Goal: Information Seeking & Learning: Check status

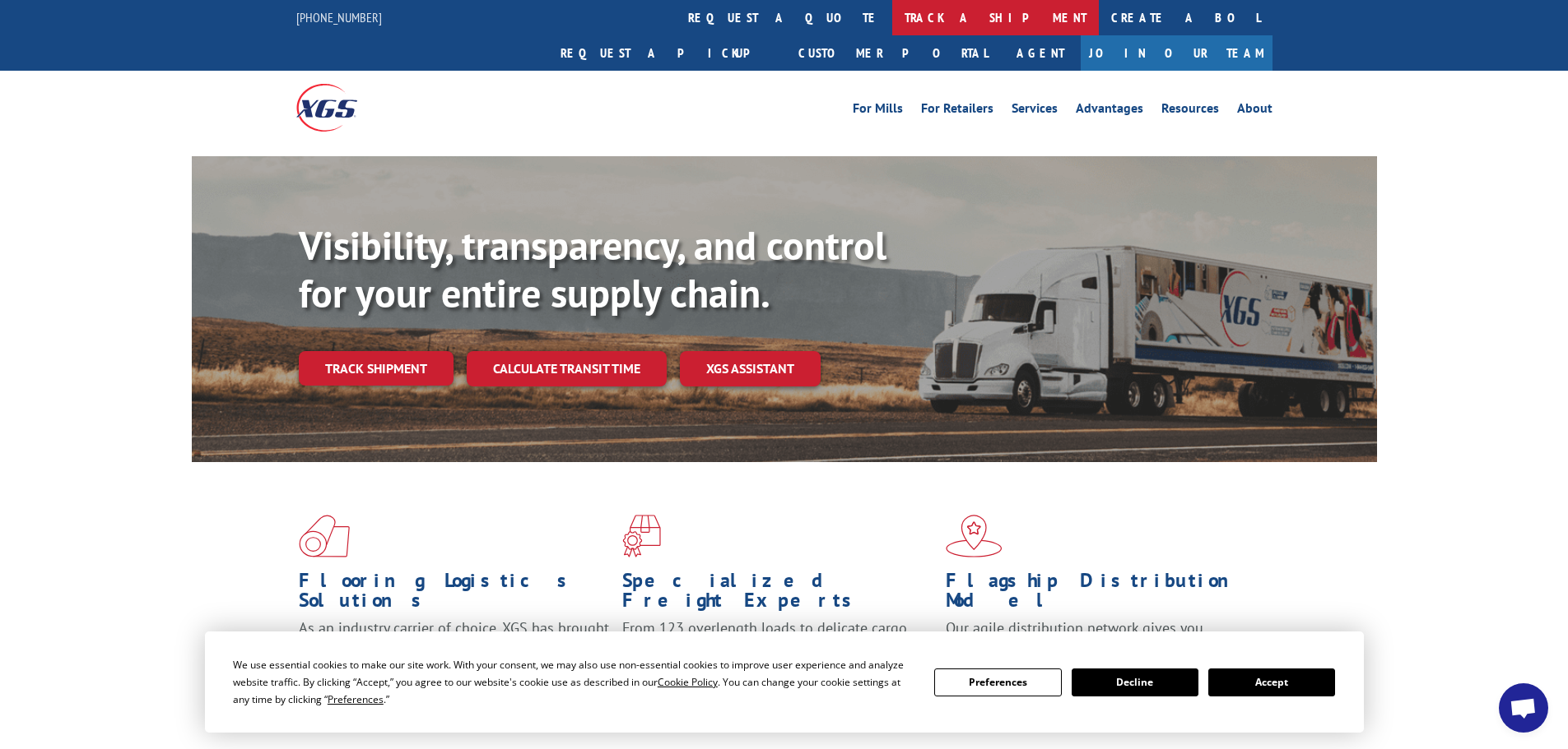
click at [892, 27] on link "track a shipment" at bounding box center [995, 18] width 206 height 36
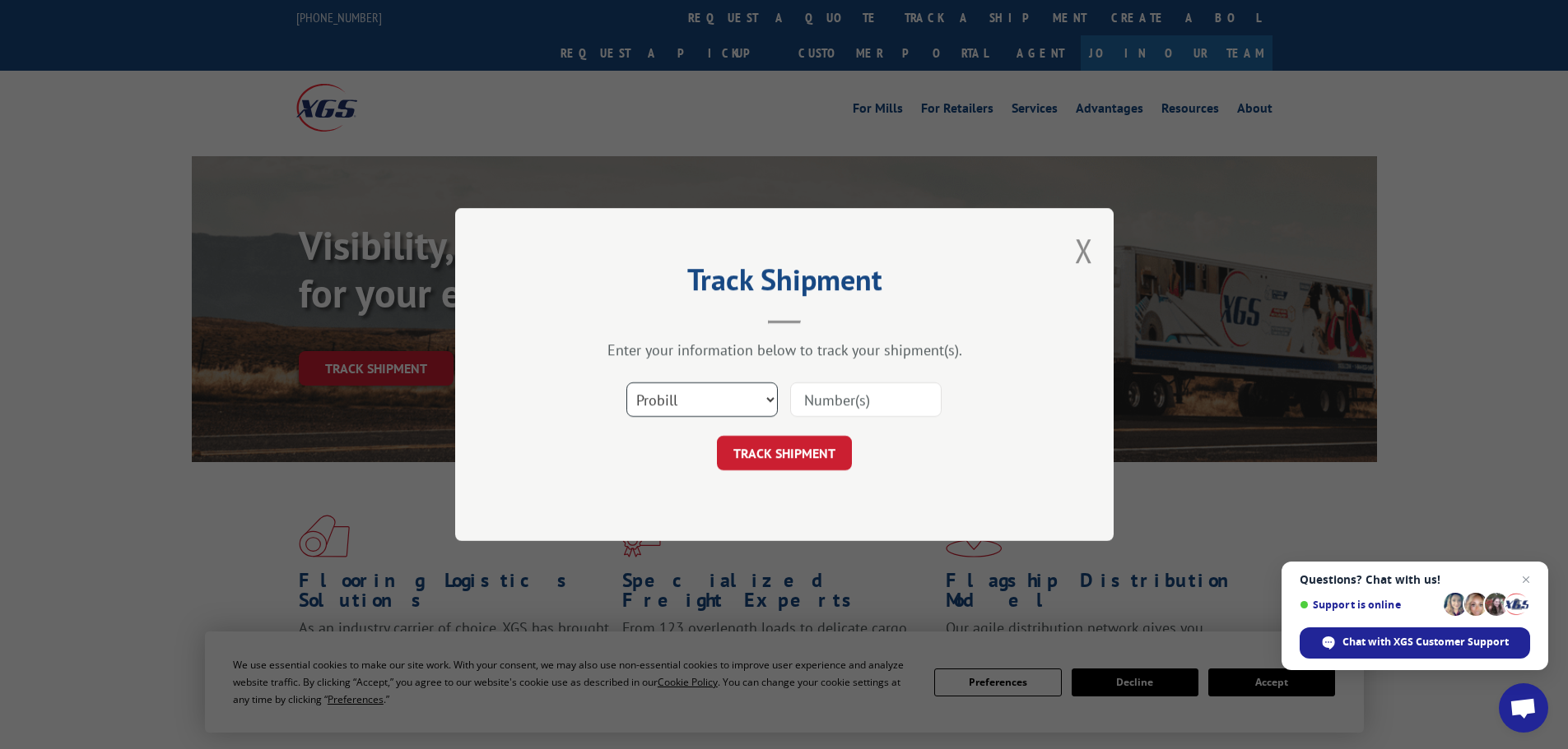
click at [776, 395] on select "Select category... Probill BOL PO" at bounding box center [702, 400] width 152 height 35
select select "po"
click at [626, 383] on select "Select category... Probill BOL PO" at bounding box center [702, 400] width 152 height 35
click at [822, 394] on input at bounding box center [865, 400] width 152 height 35
paste input "22487203"
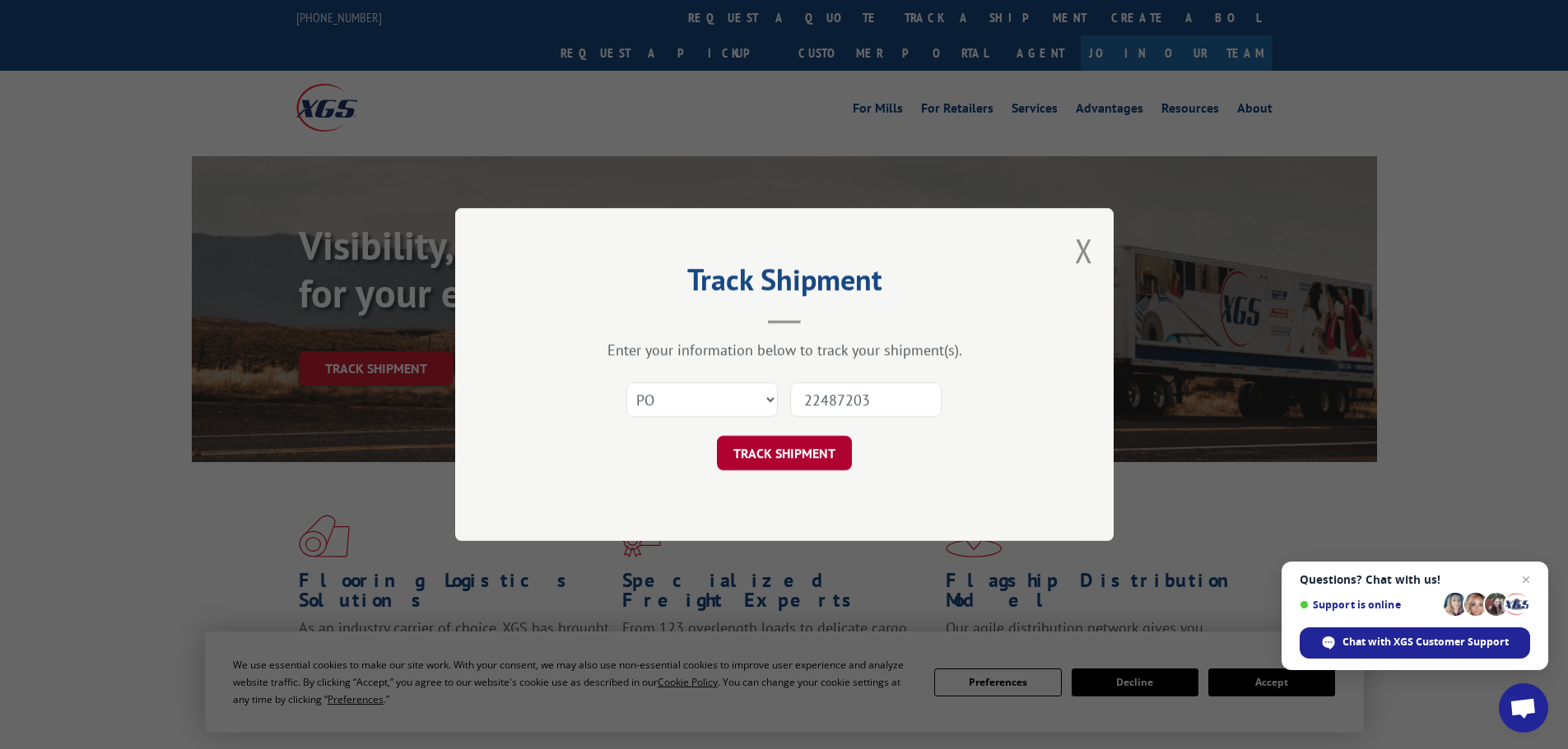
type input "22487203"
click at [818, 468] on button "TRACK SHIPMENT" at bounding box center [784, 453] width 135 height 35
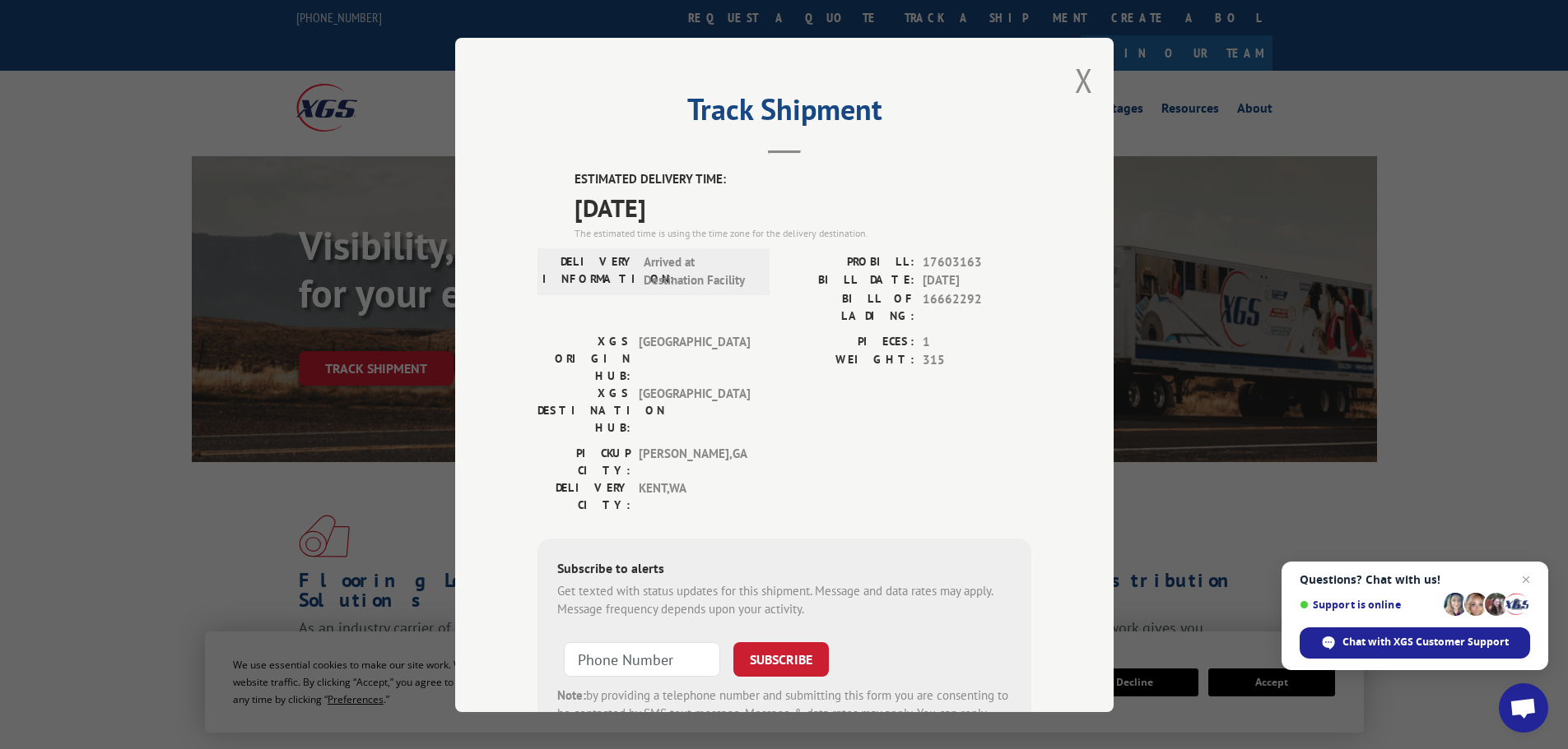
click at [1039, 395] on div "Track Shipment ESTIMATED DELIVERY TIME: [DATE] The estimated time is using the …" at bounding box center [784, 375] width 658 height 675
click at [1078, 81] on button "Close modal" at bounding box center [1084, 80] width 18 height 44
